Goal: Find specific page/section: Find specific page/section

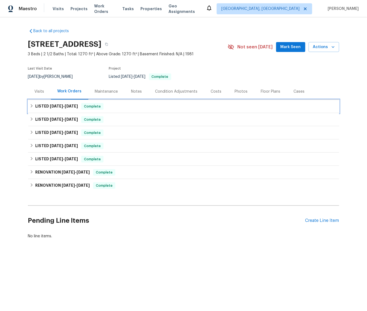
click at [30, 104] on icon at bounding box center [32, 106] width 4 height 4
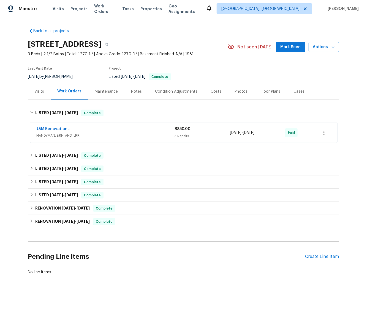
click at [50, 126] on span "J&M Renovations" at bounding box center [53, 129] width 33 height 6
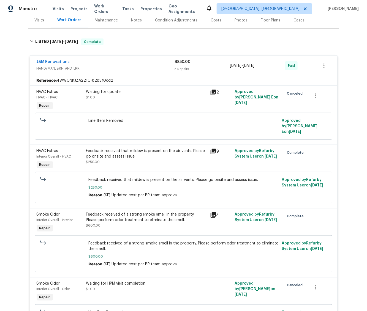
scroll to position [53, 0]
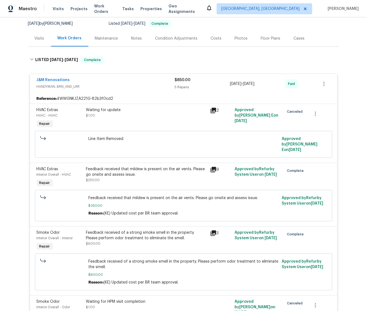
click at [211, 112] on icon at bounding box center [213, 111] width 6 height 6
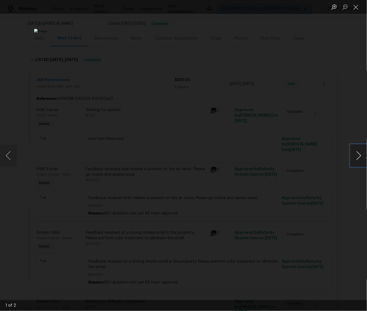
click at [355, 152] on button "Next image" at bounding box center [358, 156] width 17 height 22
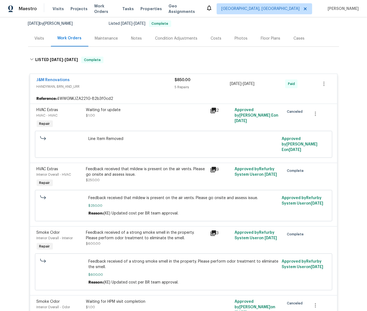
click at [210, 167] on icon at bounding box center [213, 170] width 6 height 6
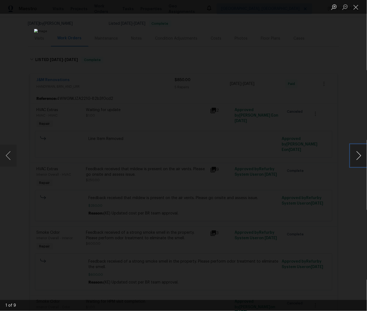
click at [362, 155] on button "Next image" at bounding box center [358, 156] width 17 height 22
click at [361, 155] on button "Next image" at bounding box center [358, 156] width 17 height 22
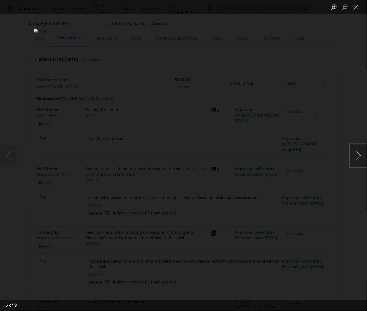
click at [361, 155] on button "Next image" at bounding box center [358, 156] width 17 height 22
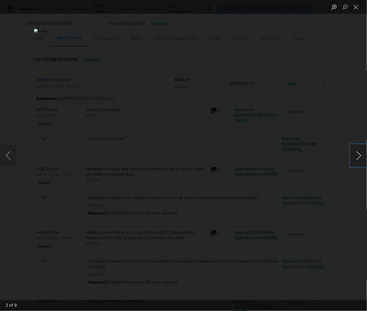
click at [361, 155] on button "Next image" at bounding box center [358, 156] width 17 height 22
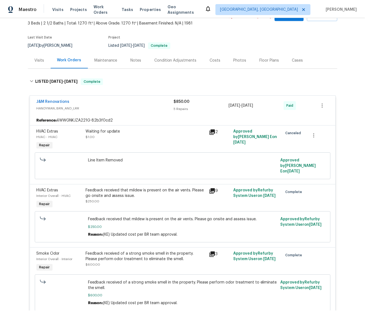
scroll to position [0, 0]
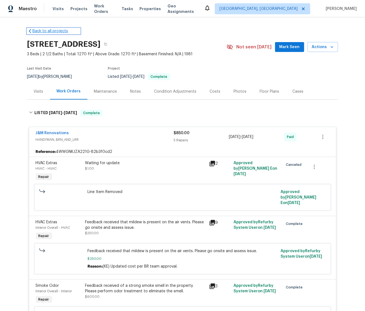
click at [35, 30] on link "Back to all projects" at bounding box center [53, 31] width 53 height 6
